Goal: Task Accomplishment & Management: Manage account settings

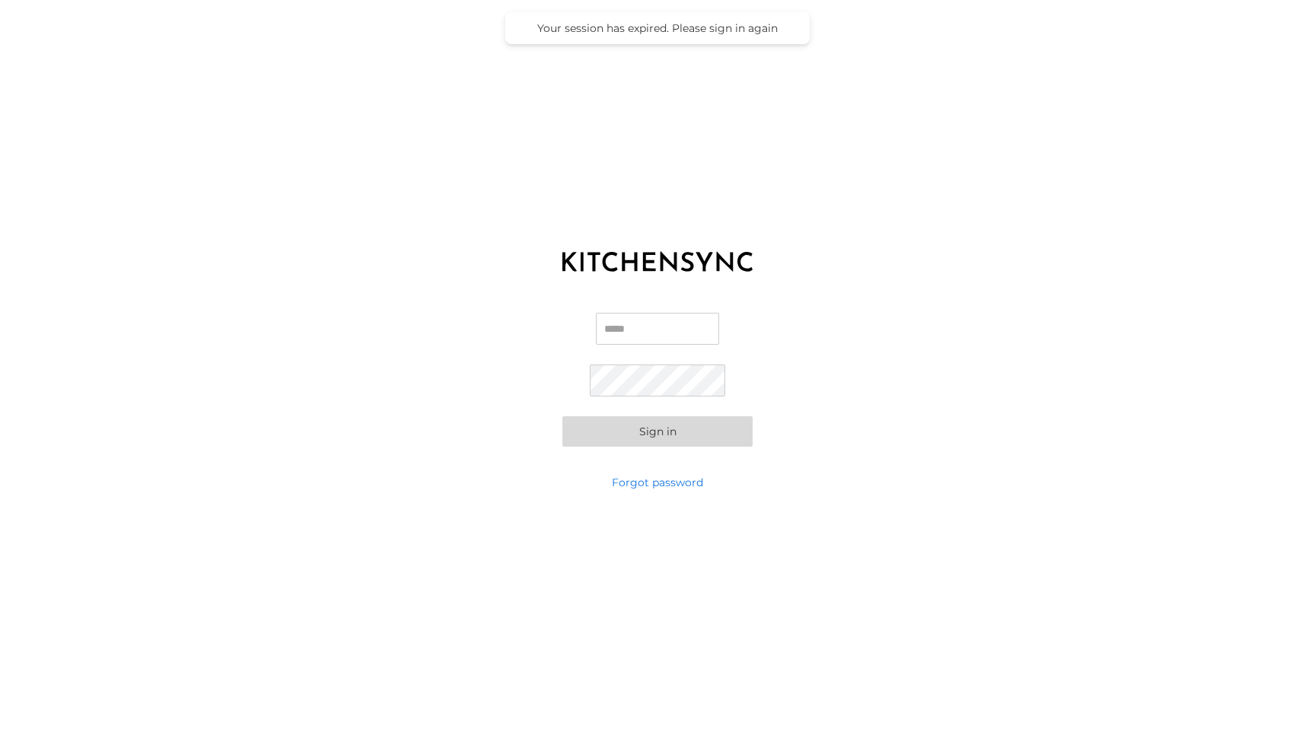
type input "**********"
click at [573, 425] on button "Sign in" at bounding box center [658, 431] width 190 height 30
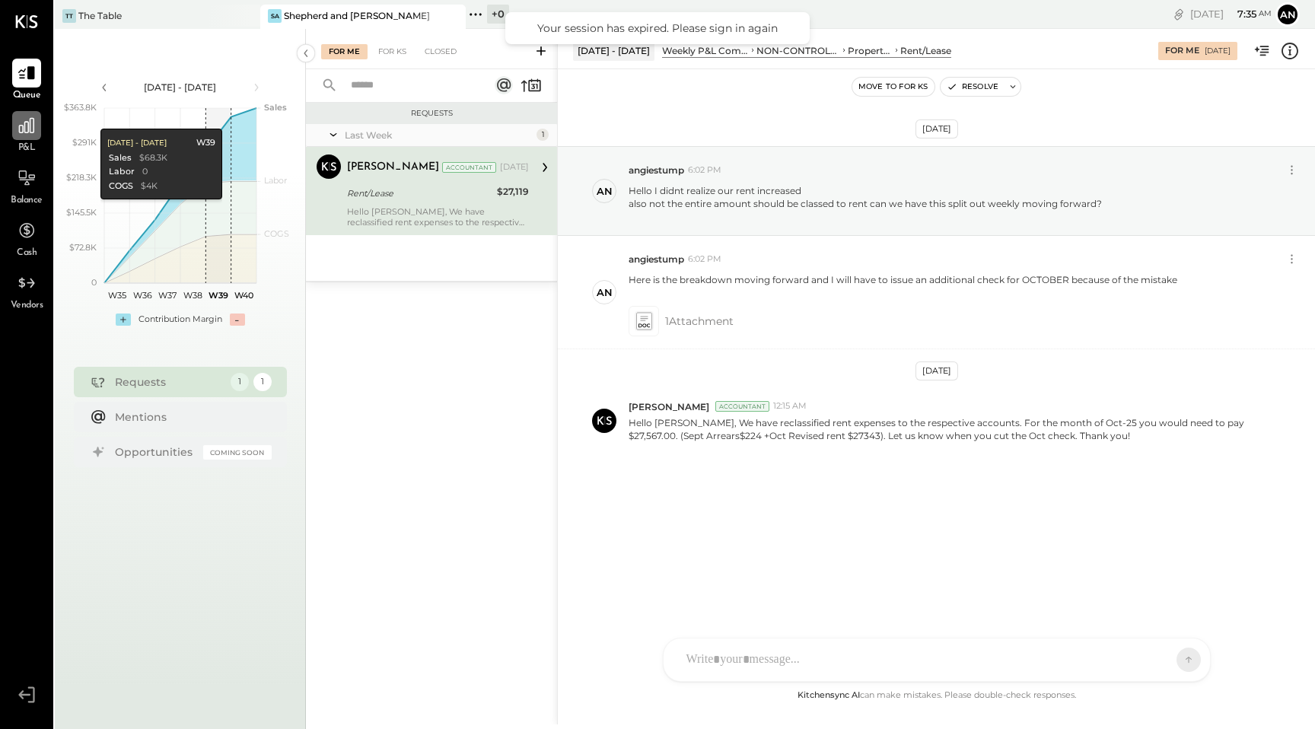
click at [18, 134] on icon at bounding box center [27, 126] width 20 height 20
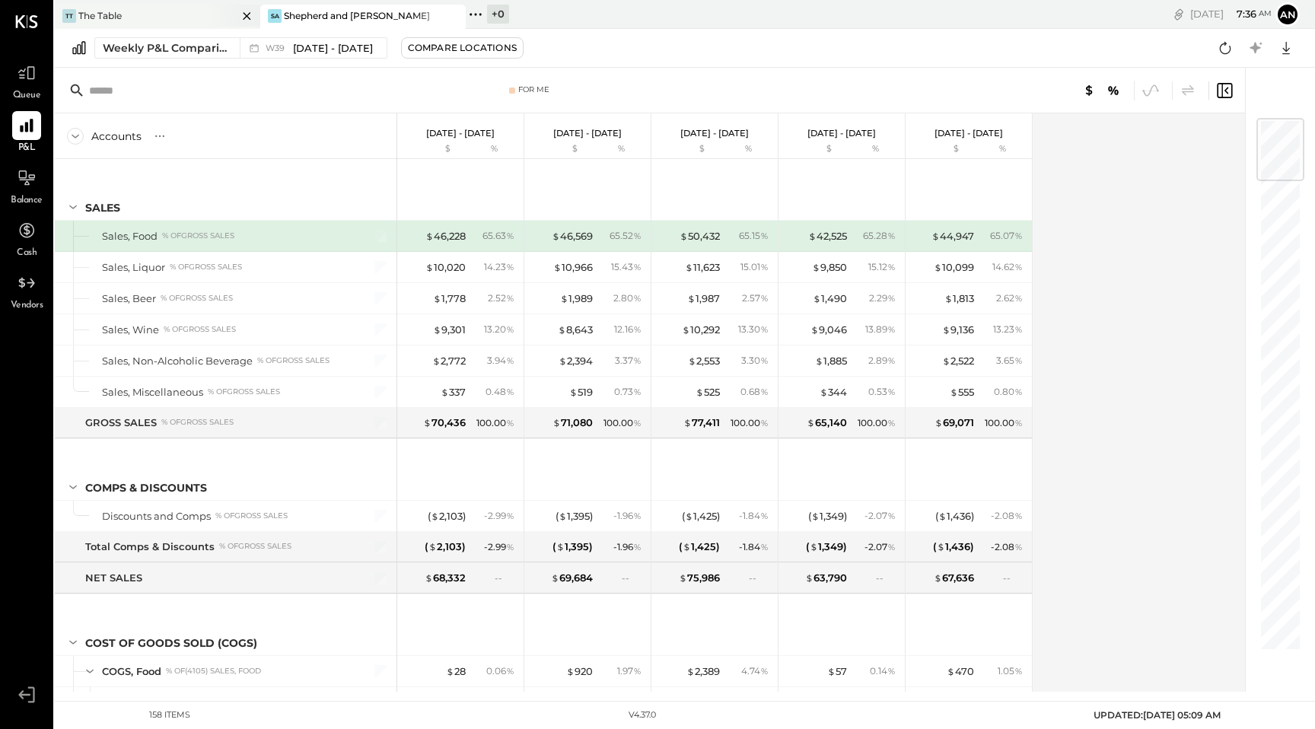
click at [180, 27] on div "TT The Table" at bounding box center [158, 17] width 206 height 24
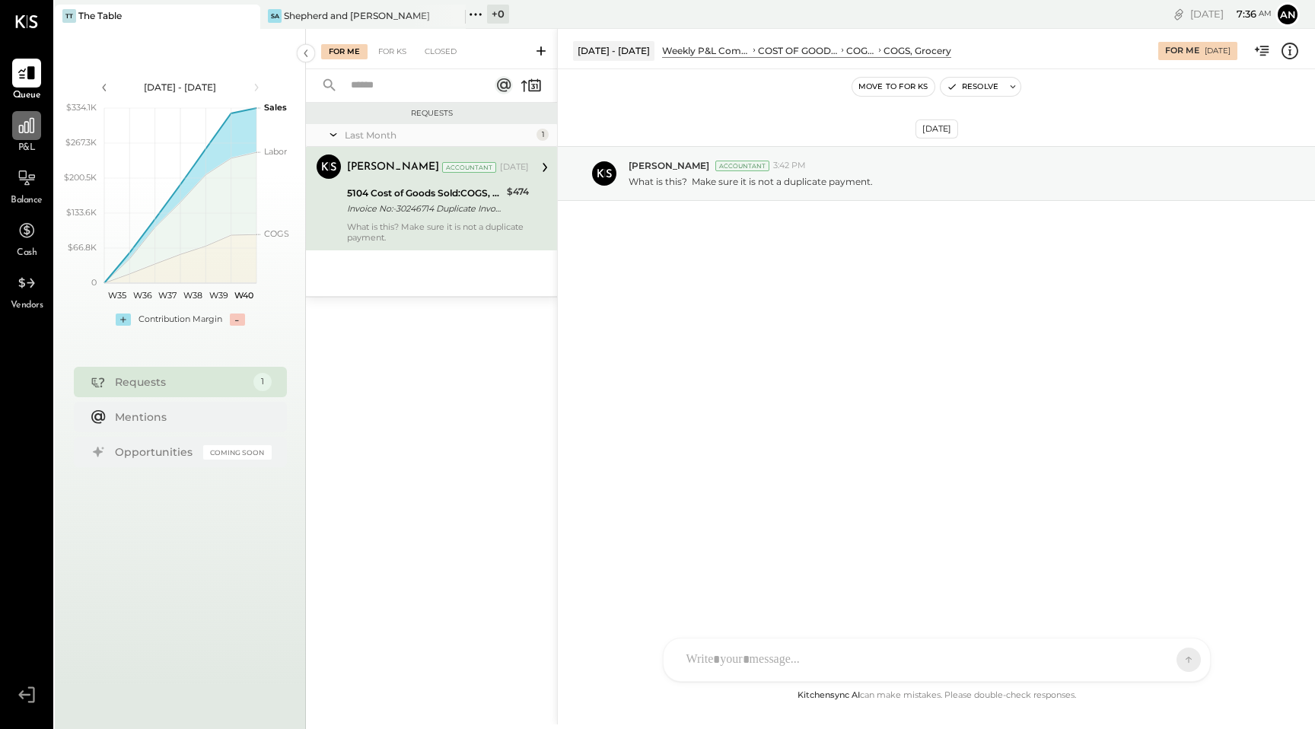
click at [37, 133] on div at bounding box center [26, 125] width 29 height 29
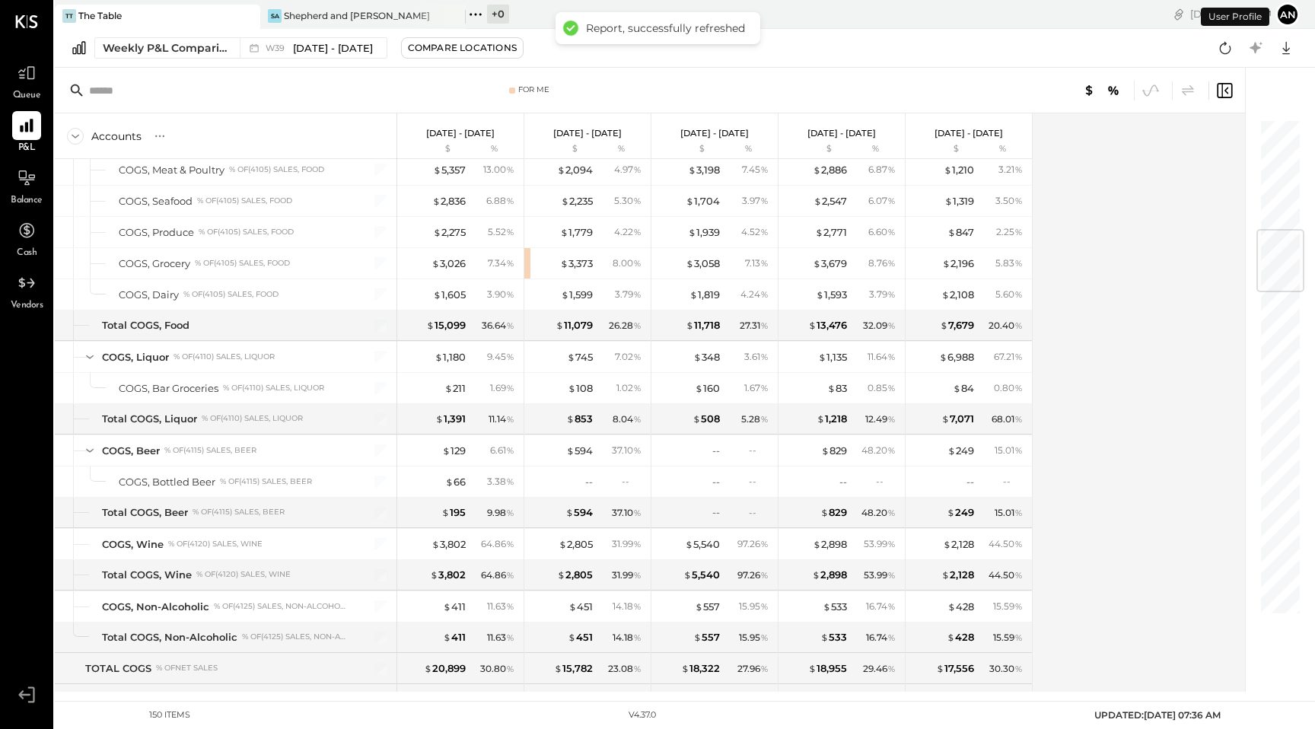
scroll to position [967, 0]
